Goal: Check status

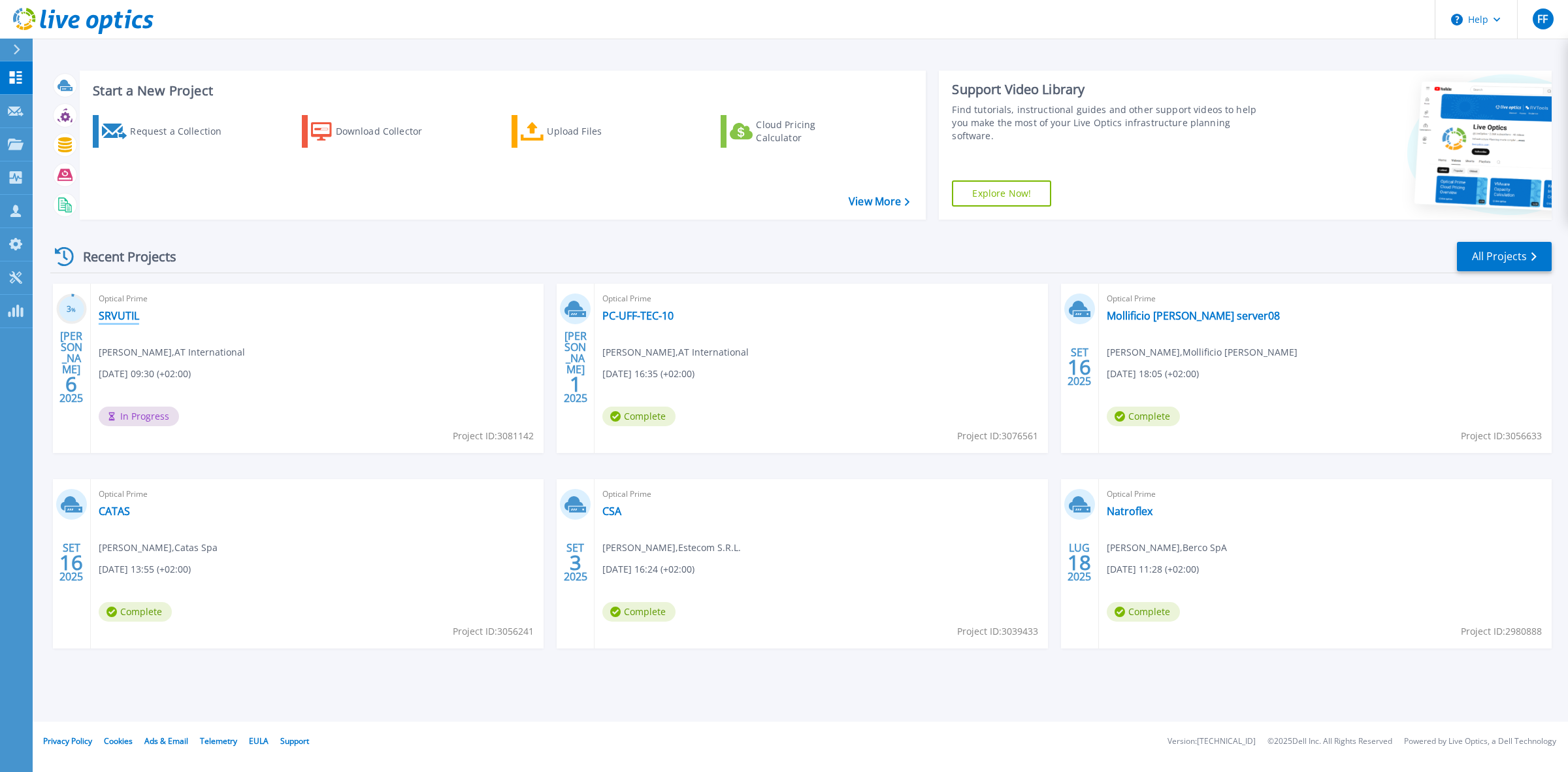
click at [125, 317] on link "SRVUTIL" at bounding box center [118, 315] width 40 height 13
